Goal: Transaction & Acquisition: Download file/media

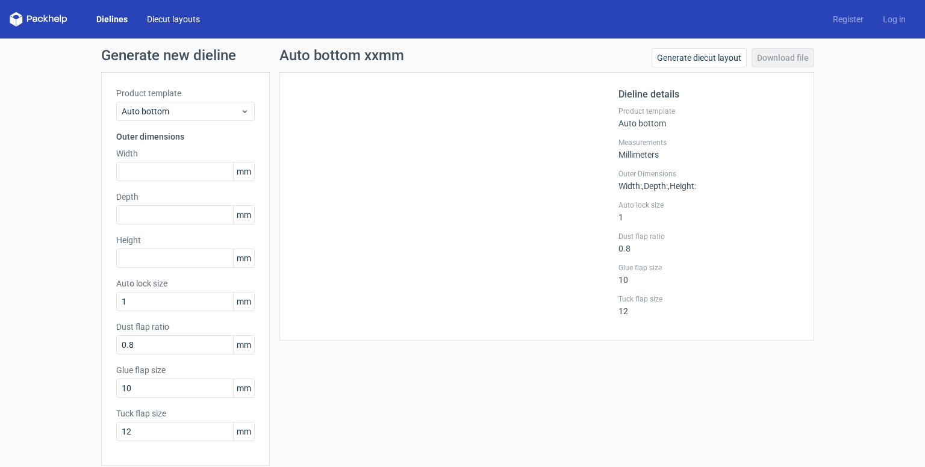
click at [181, 16] on link "Diecut layouts" at bounding box center [173, 19] width 72 height 12
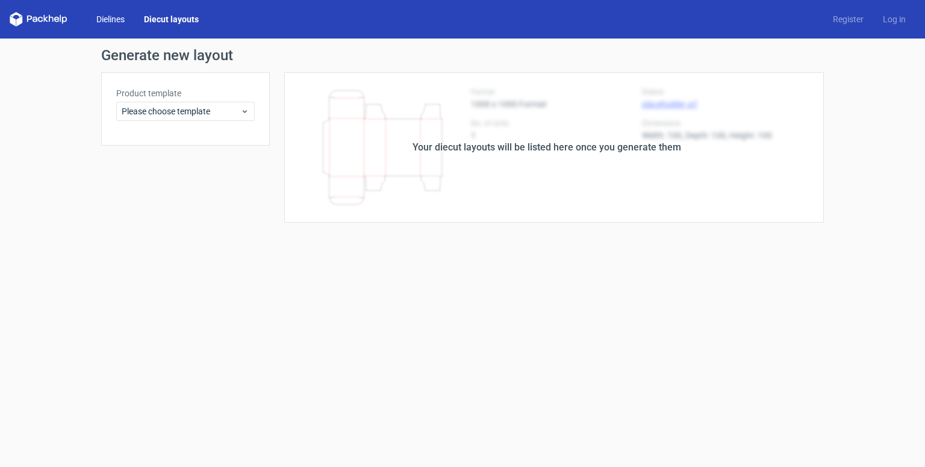
click at [117, 20] on link "Dielines" at bounding box center [111, 19] width 48 height 12
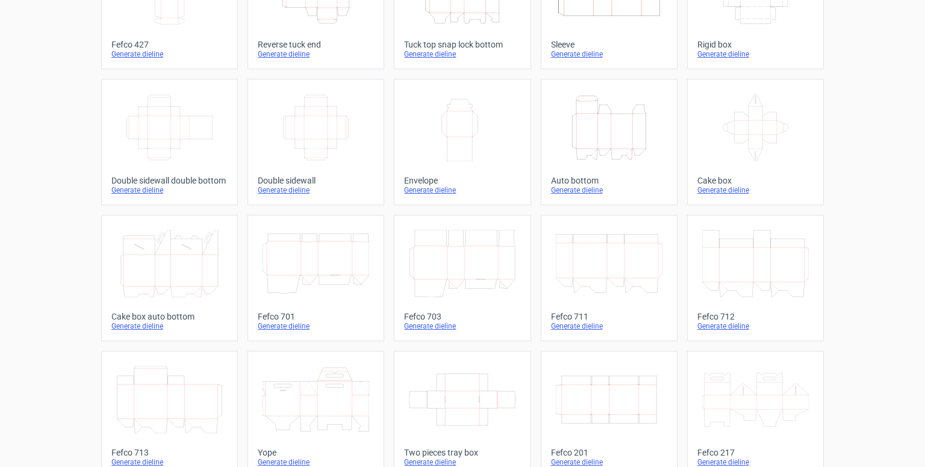
scroll to position [26, 0]
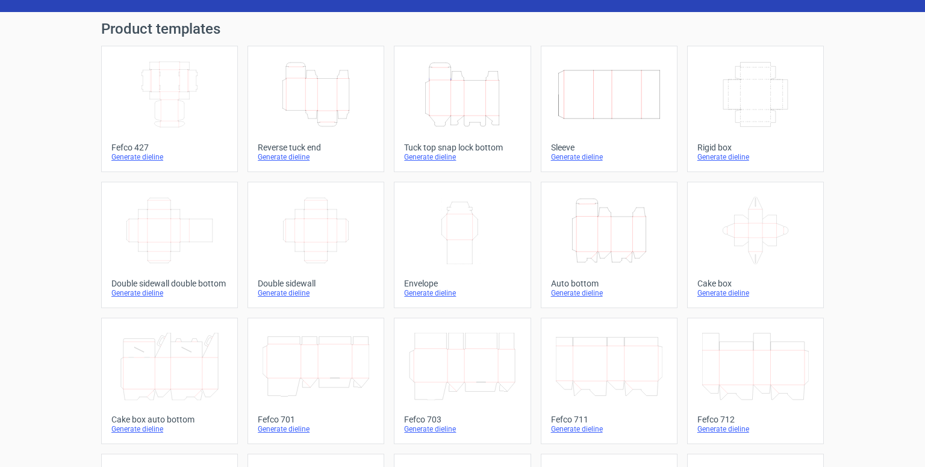
click at [152, 218] on icon "Width Depth Height" at bounding box center [169, 230] width 107 height 67
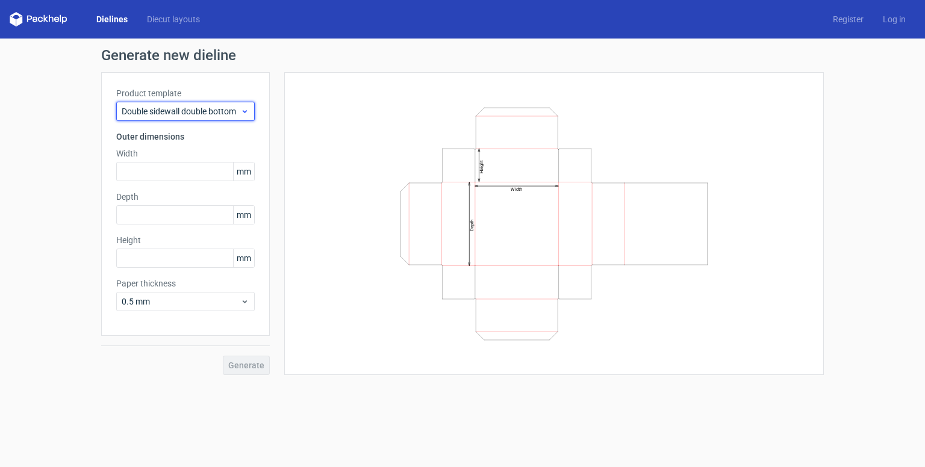
click at [205, 114] on span "Double sidewall double bottom" at bounding box center [181, 111] width 119 height 12
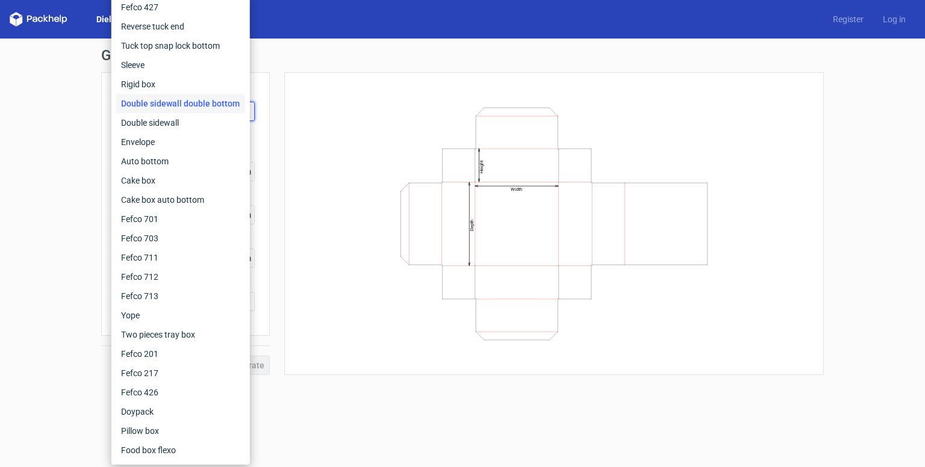
click at [311, 88] on div "Width Depth Height" at bounding box center [553, 223] width 509 height 273
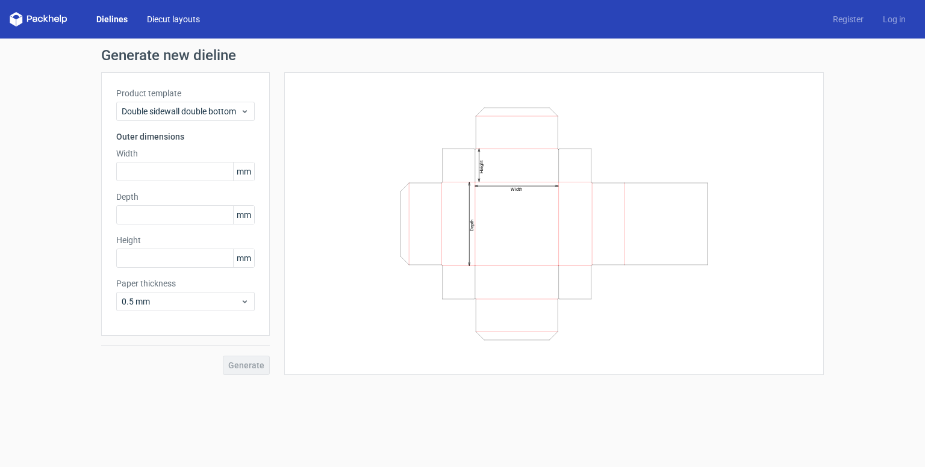
click at [181, 20] on link "Diecut layouts" at bounding box center [173, 19] width 72 height 12
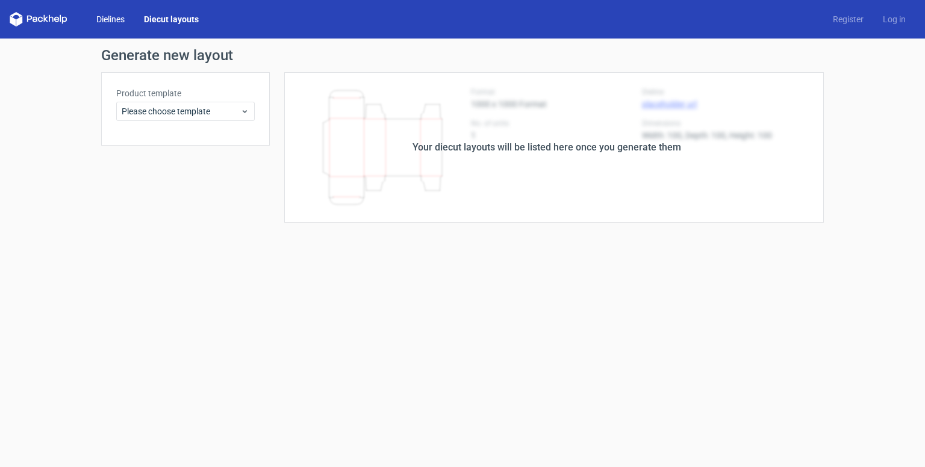
click at [112, 15] on link "Dielines" at bounding box center [111, 19] width 48 height 12
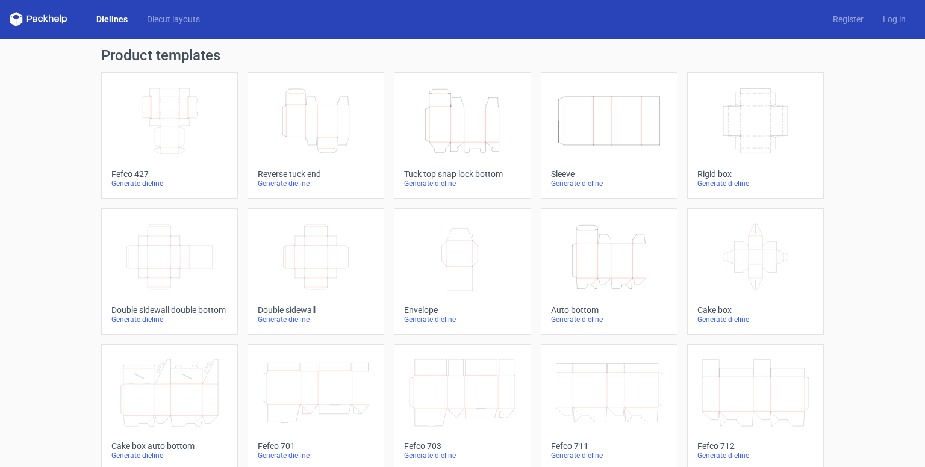
click at [167, 105] on icon "Width Depth Height" at bounding box center [169, 120] width 107 height 67
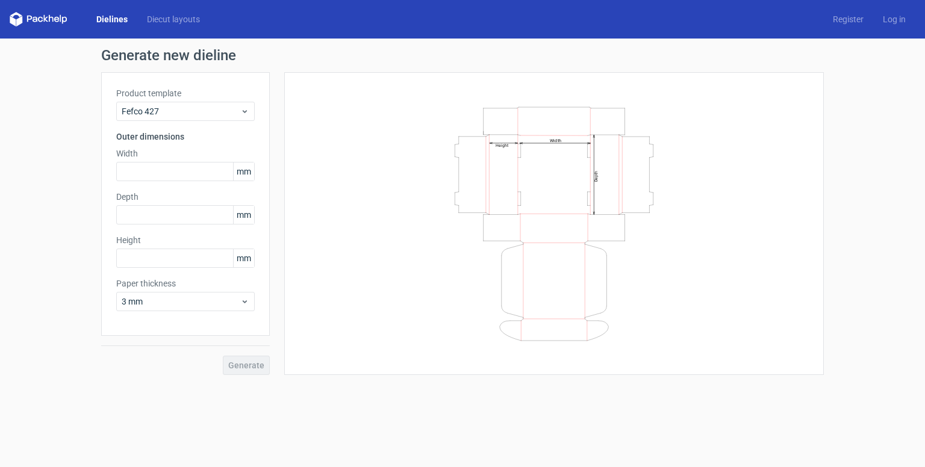
click at [129, 22] on link "Dielines" at bounding box center [112, 19] width 51 height 12
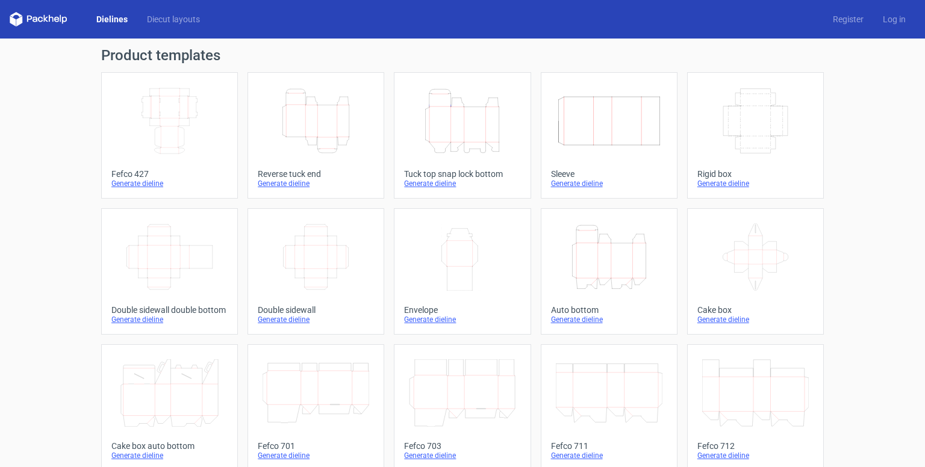
click at [318, 140] on line at bounding box center [318, 143] width 0 height 12
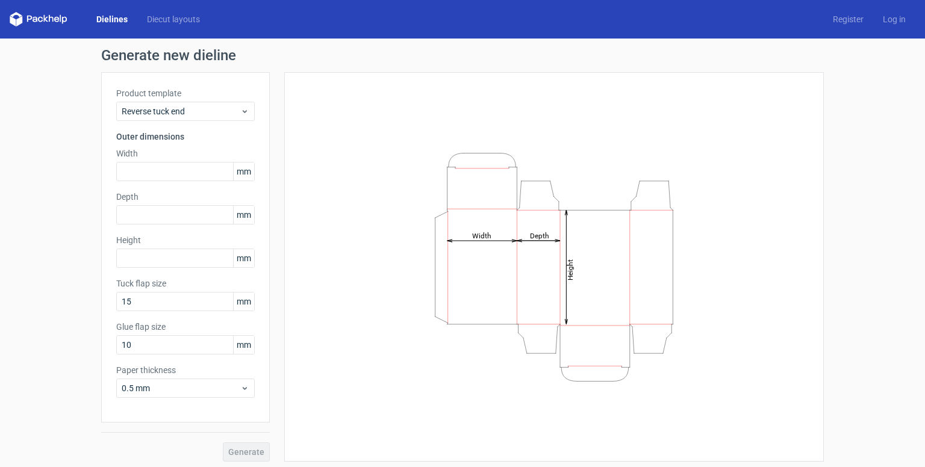
scroll to position [4, 0]
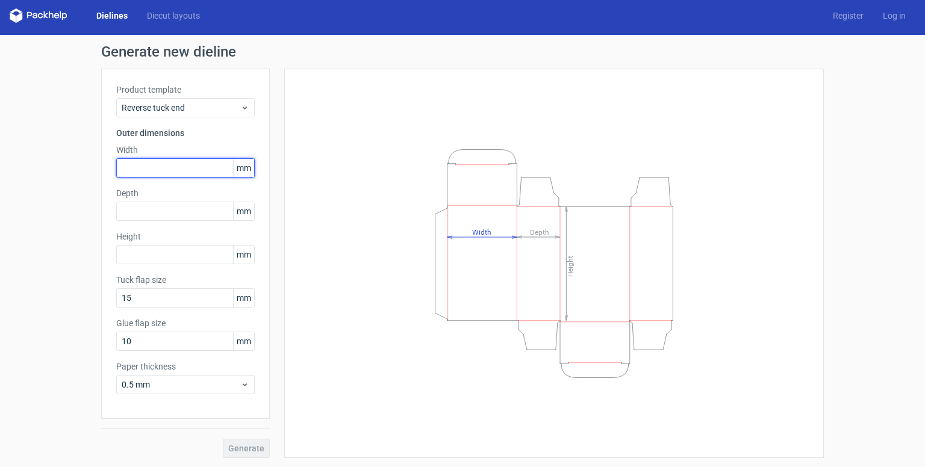
click at [163, 173] on input "text" at bounding box center [185, 167] width 138 height 19
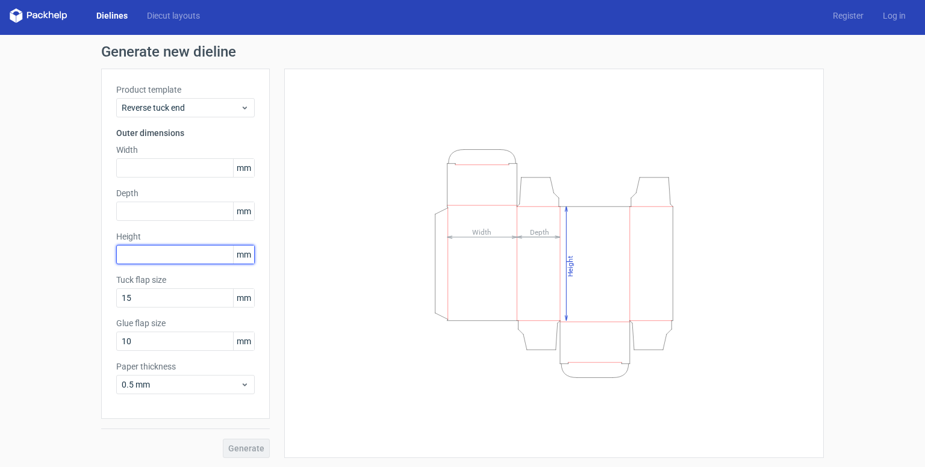
click at [169, 254] on input "text" at bounding box center [185, 254] width 138 height 19
type input "165"
click at [160, 166] on input "text" at bounding box center [185, 167] width 138 height 19
type input "90"
click at [164, 261] on input "165" at bounding box center [185, 254] width 138 height 19
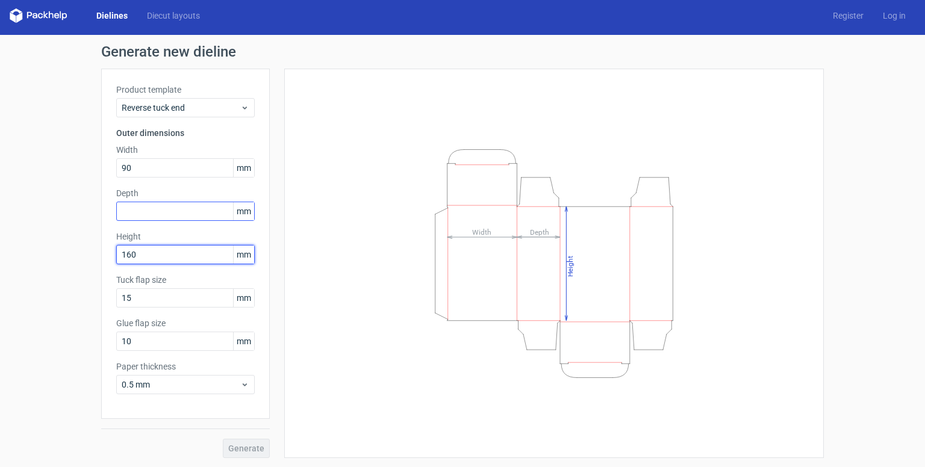
type input "160"
click at [164, 206] on input "text" at bounding box center [185, 211] width 138 height 19
type input "60"
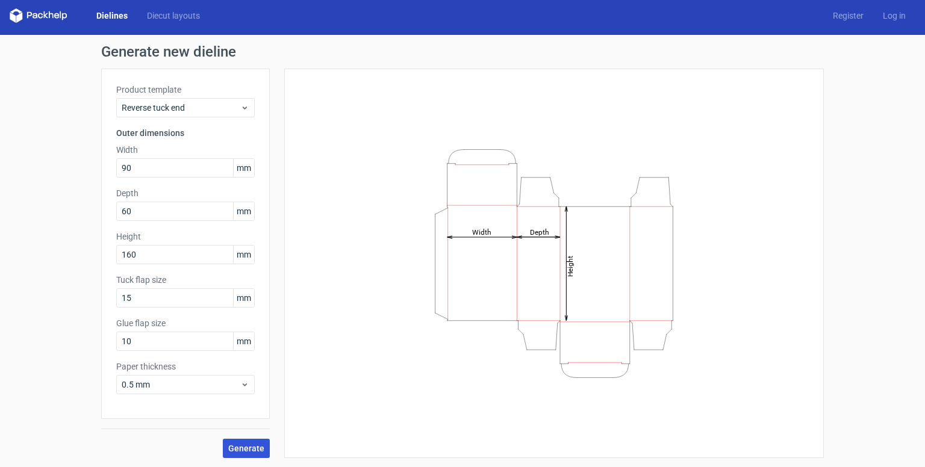
click at [247, 444] on span "Generate" at bounding box center [246, 448] width 36 height 8
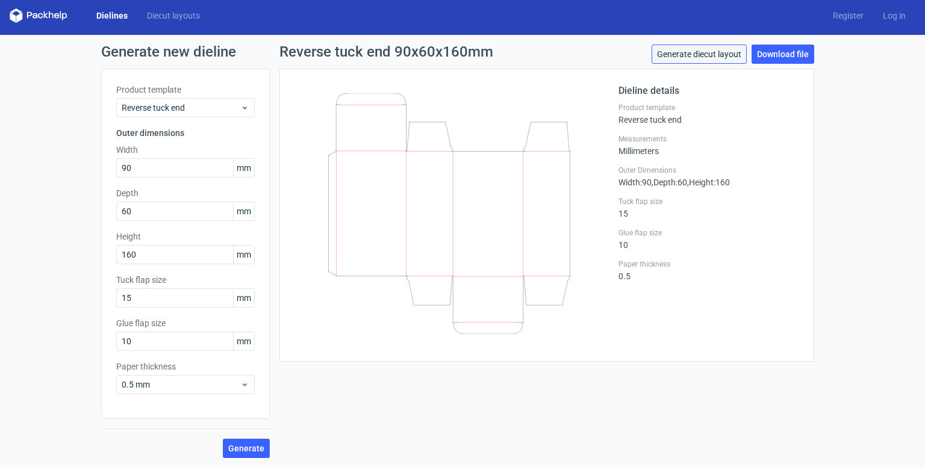
click at [697, 49] on link "Generate diecut layout" at bounding box center [698, 54] width 95 height 19
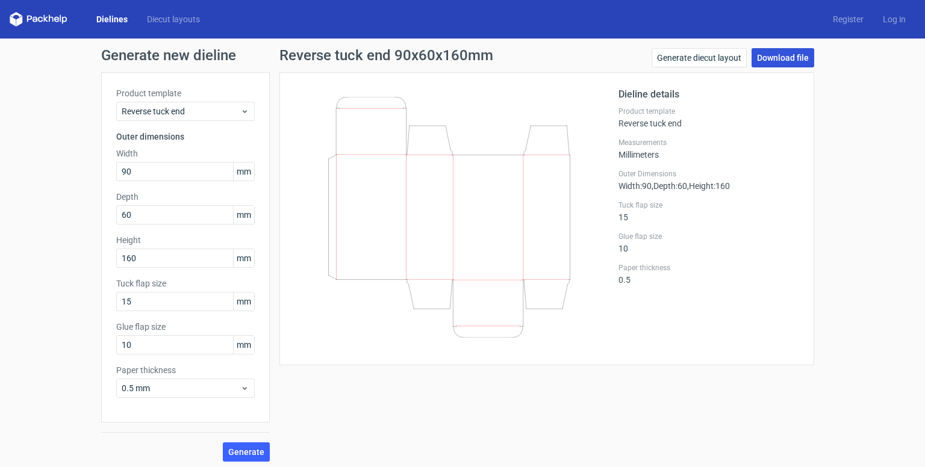
click at [697, 61] on link "Download file" at bounding box center [782, 57] width 63 height 19
